Goal: Manage account settings

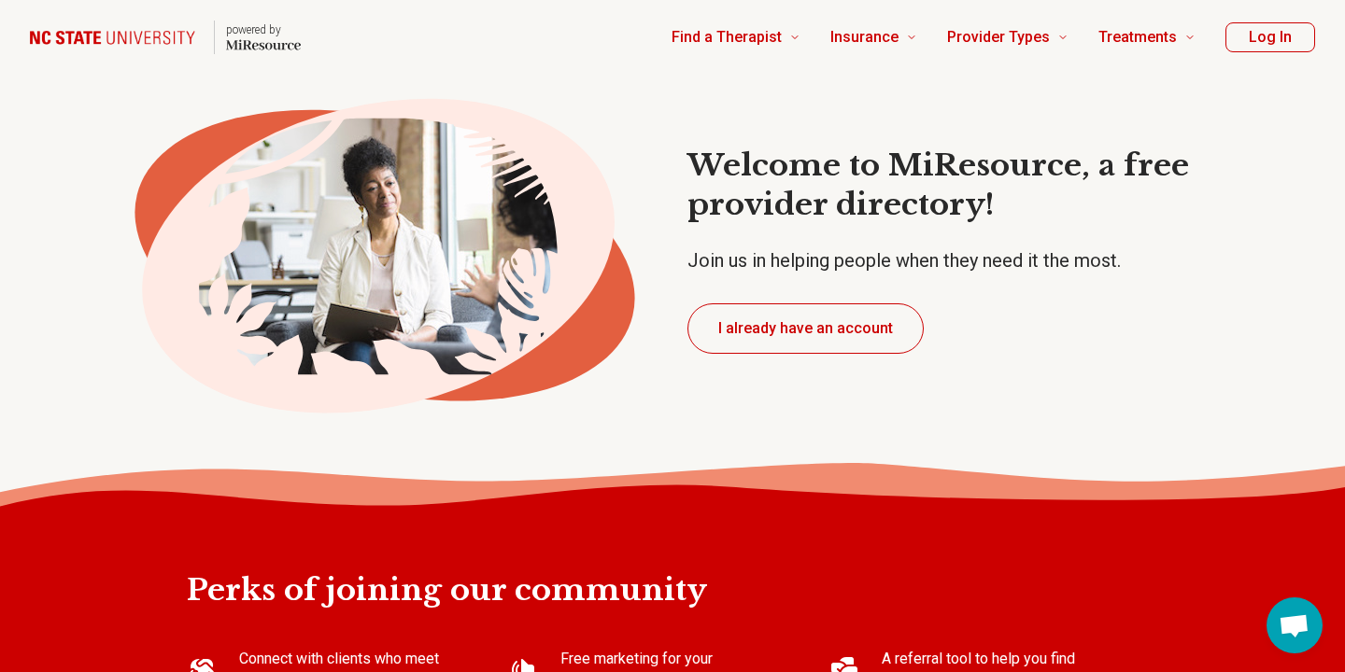
click at [732, 336] on button "I already have an account" at bounding box center [805, 329] width 236 height 50
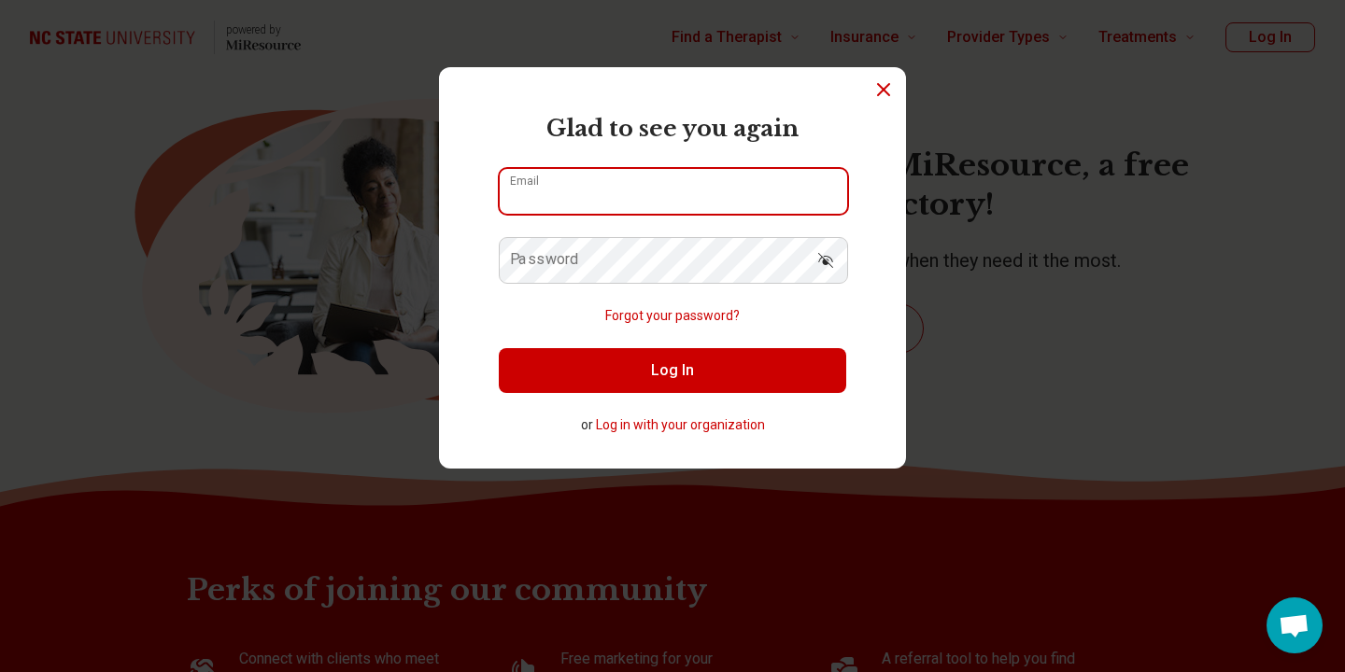
type input "**********"
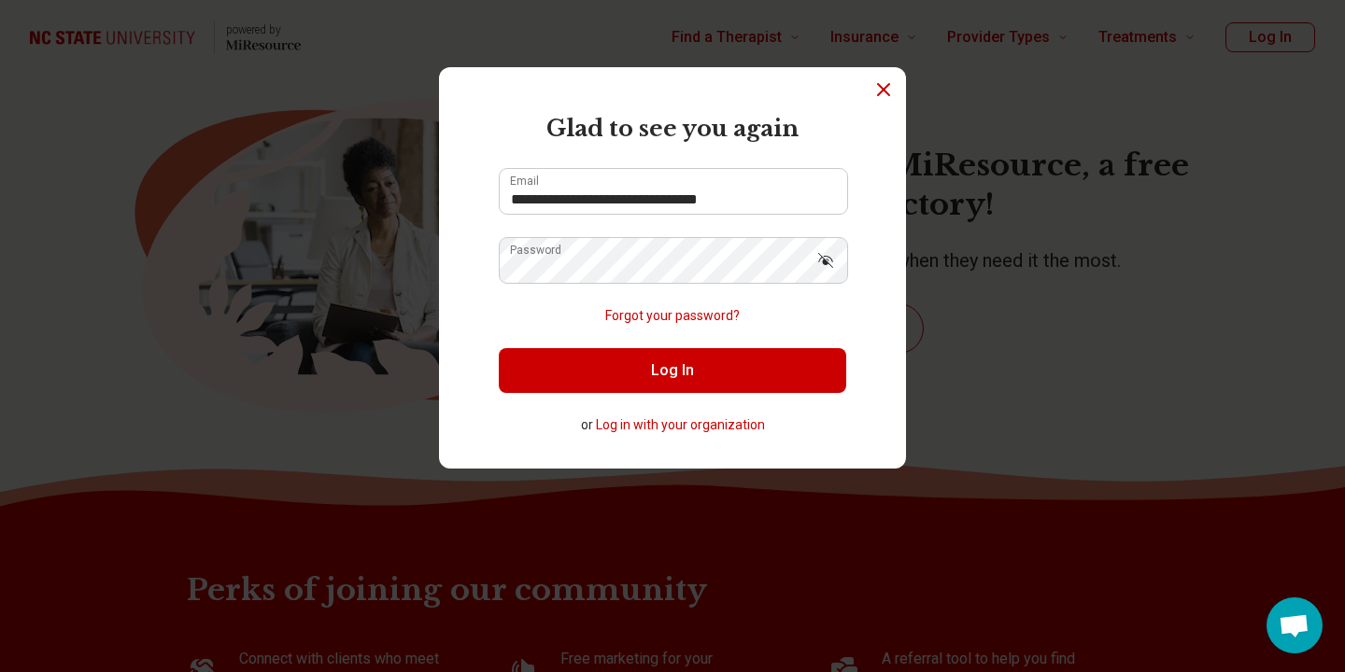
click at [823, 272] on button "Show password" at bounding box center [825, 259] width 41 height 45
click at [660, 380] on button "Log In" at bounding box center [672, 370] width 347 height 45
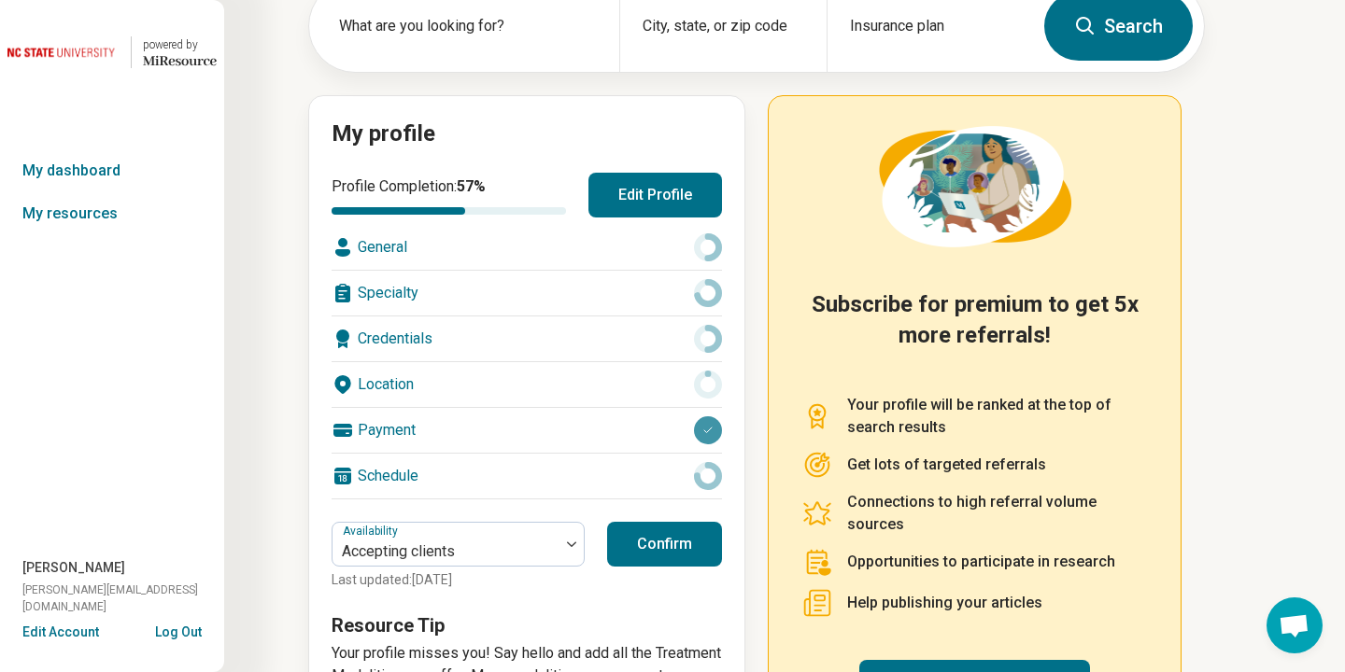
scroll to position [145, 0]
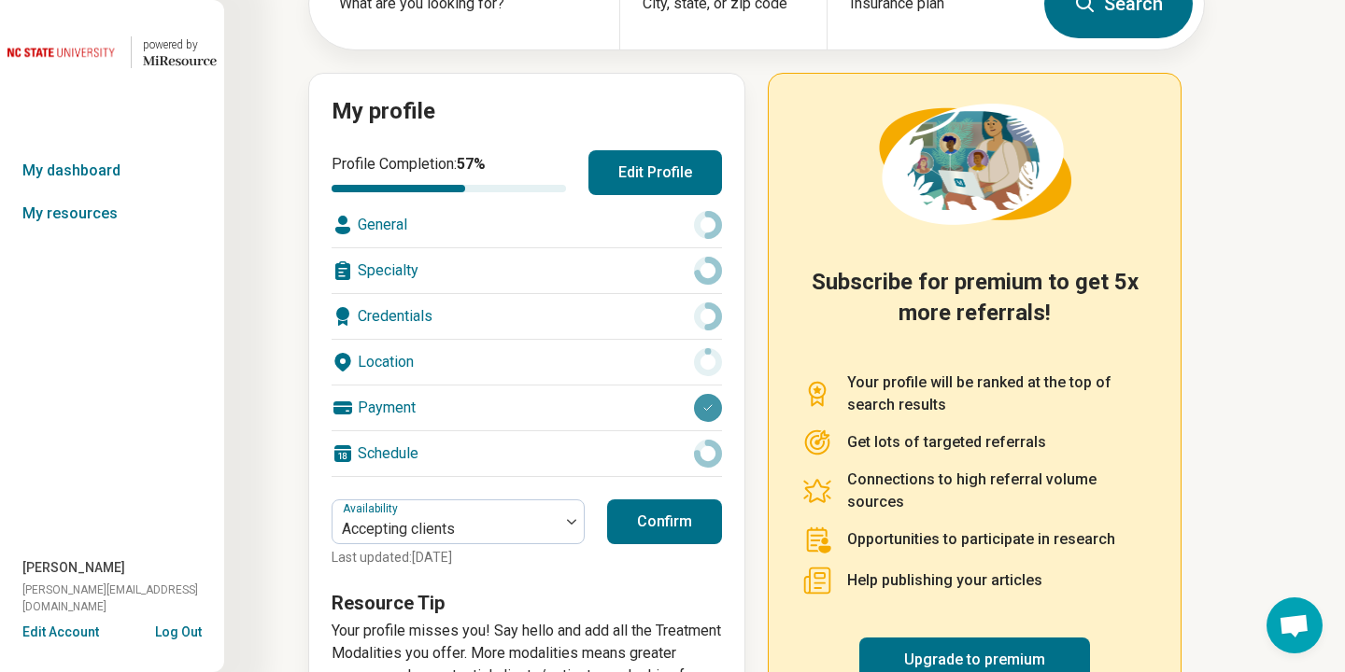
click at [492, 414] on div "Payment" at bounding box center [527, 408] width 390 height 45
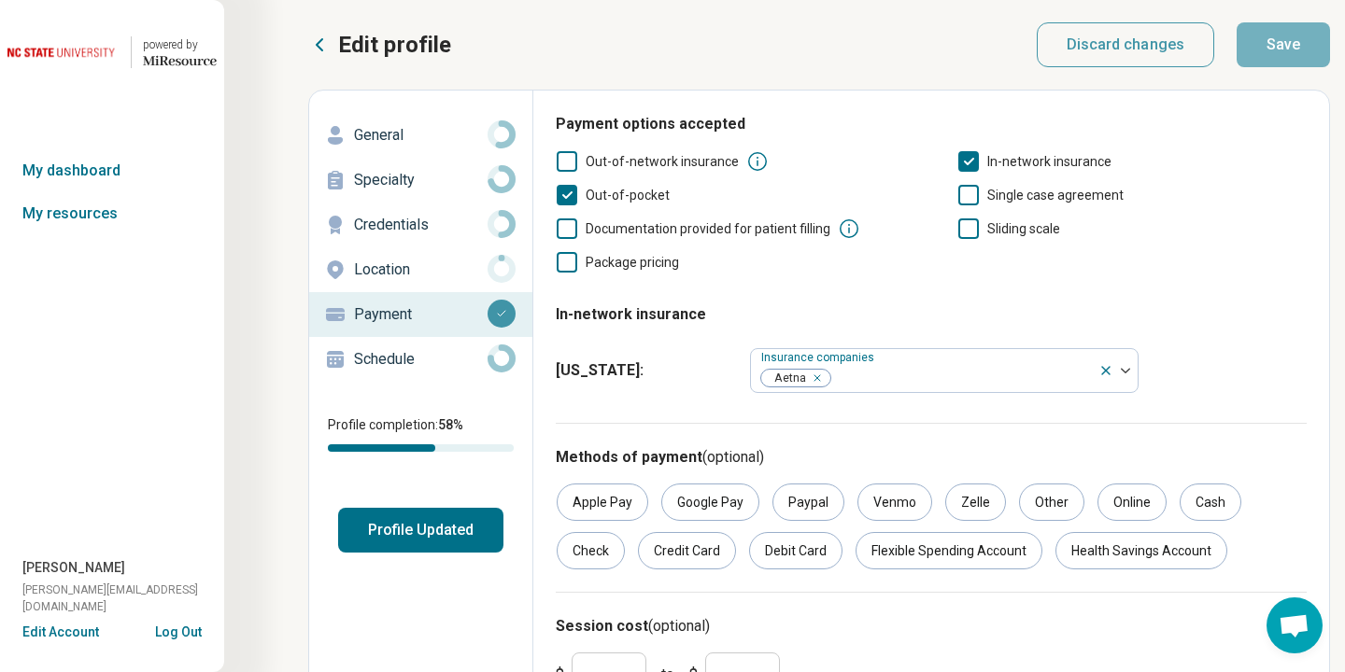
click at [384, 528] on button "Profile Updated" at bounding box center [420, 530] width 165 height 45
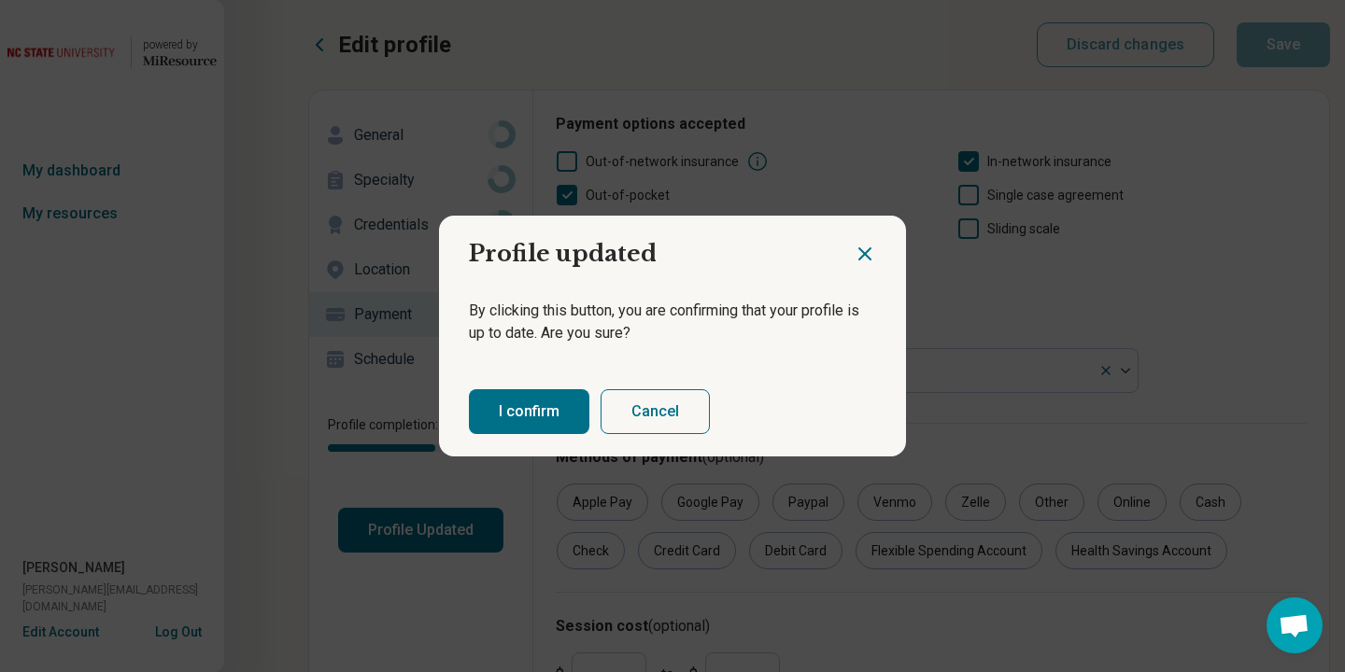
click at [864, 253] on icon "Close dialog" at bounding box center [864, 253] width 11 height 11
